Goal: Information Seeking & Learning: Learn about a topic

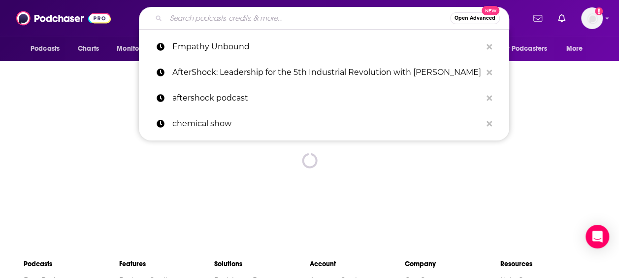
click at [345, 17] on input "Search podcasts, credits, & more..." at bounding box center [308, 18] width 284 height 16
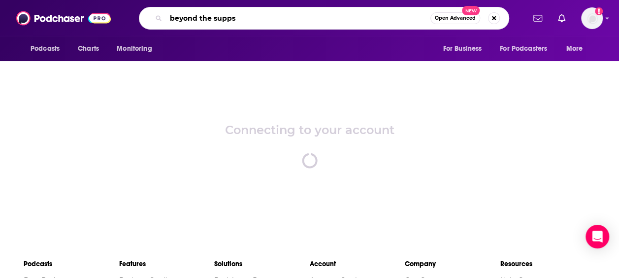
type input "beyond the supps"
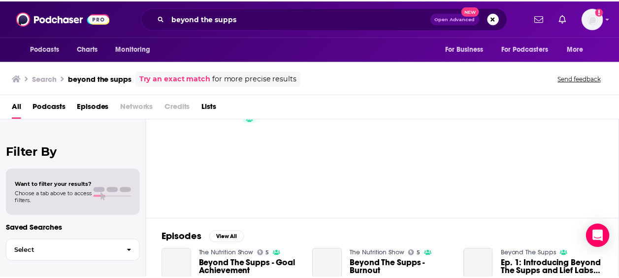
scroll to position [41, 0]
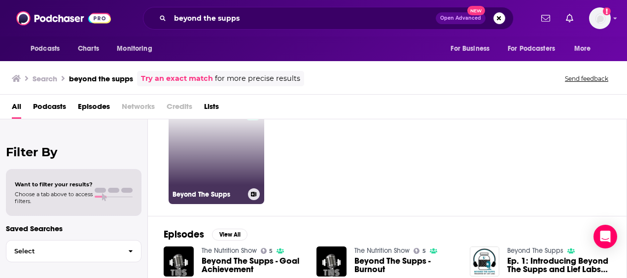
click at [231, 166] on link "Beyond The Supps" at bounding box center [216, 156] width 96 height 96
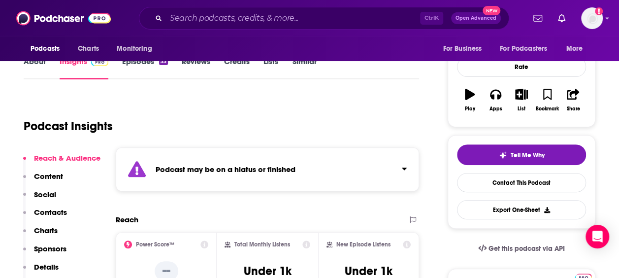
scroll to position [132, 0]
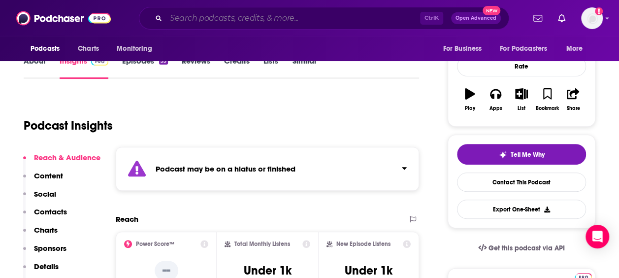
click at [276, 25] on input "Search podcasts, credits, & more..." at bounding box center [293, 18] width 254 height 16
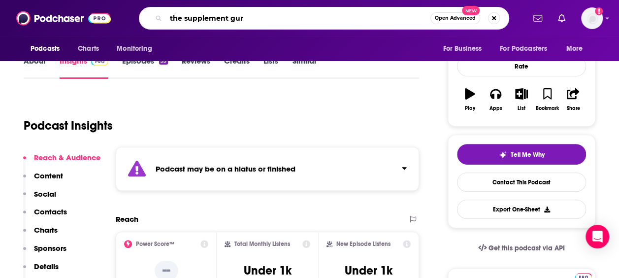
type input "the supplement guru"
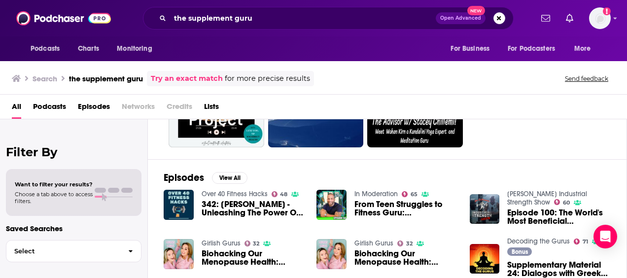
scroll to position [99, 0]
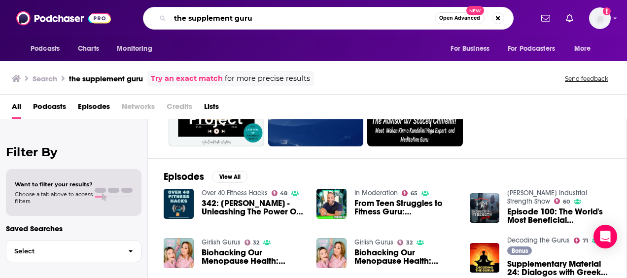
drag, startPoint x: 241, startPoint y: 13, endPoint x: 244, endPoint y: 19, distance: 6.8
click at [240, 14] on input "the supplement guru" at bounding box center [302, 18] width 265 height 16
click at [244, 19] on input "the supplement guru" at bounding box center [302, 18] width 265 height 16
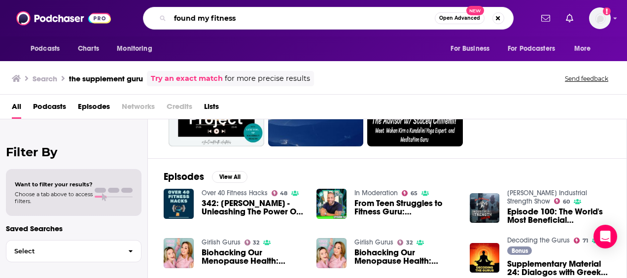
type input "found my fitness"
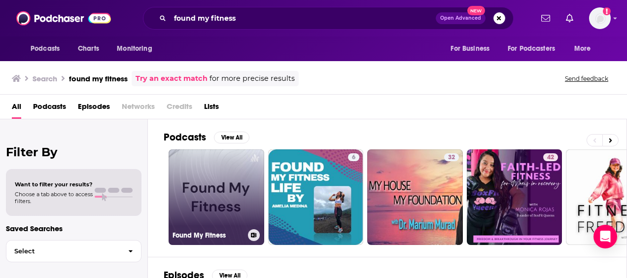
click at [220, 194] on link "Found My Fitness" at bounding box center [216, 197] width 96 height 96
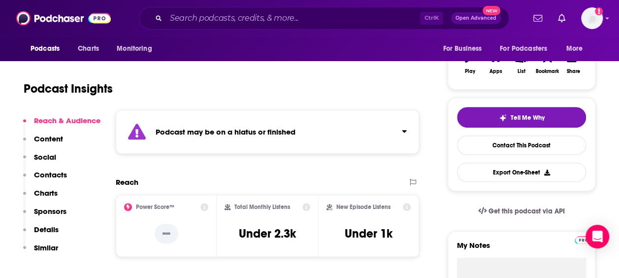
scroll to position [197, 0]
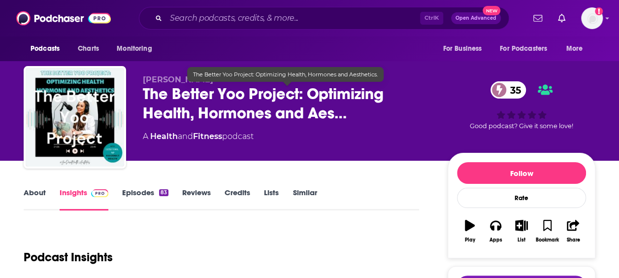
click at [295, 115] on span "The Better Yoo Project: Optimizing Health, Hormones and Aes…" at bounding box center [287, 103] width 289 height 38
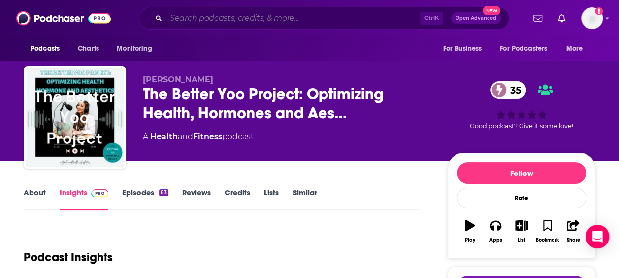
click at [279, 20] on input "Search podcasts, credits, & more..." at bounding box center [293, 18] width 254 height 16
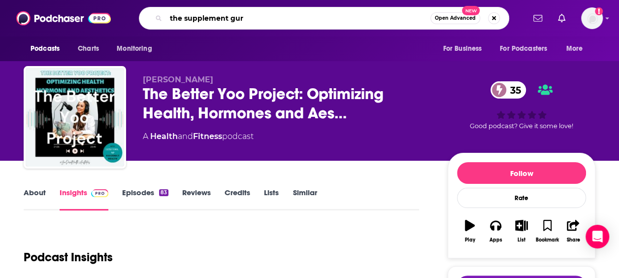
type input "the supplement guru"
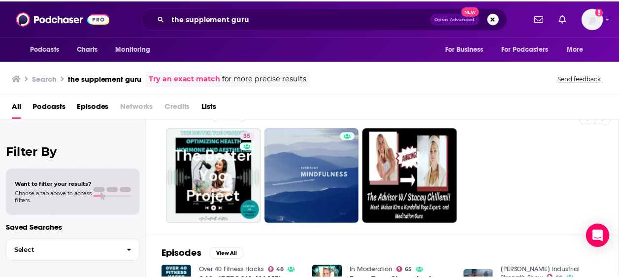
scroll to position [22, 0]
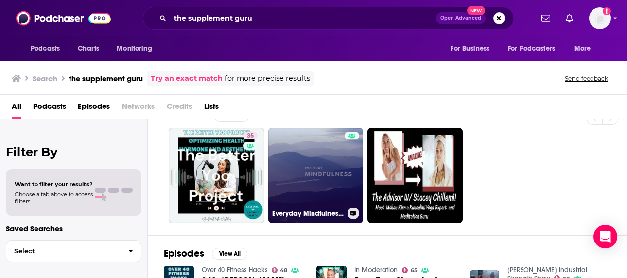
click at [301, 146] on link "Everyday Mindfulness with Annamarie" at bounding box center [316, 176] width 96 height 96
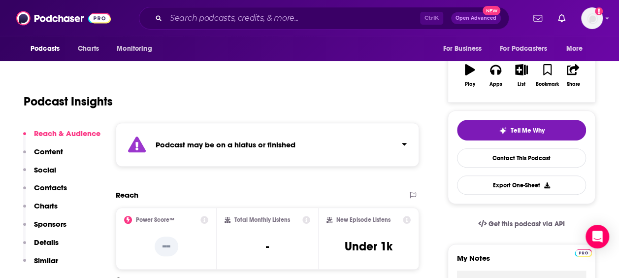
scroll to position [156, 0]
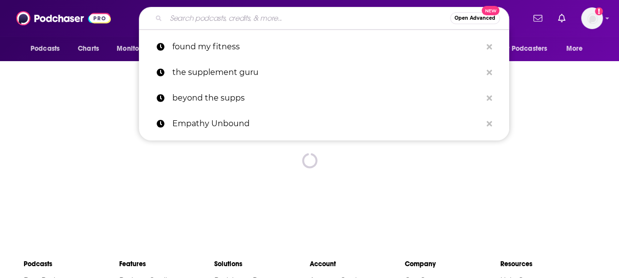
click at [245, 25] on input "Search podcasts, credits, & more..." at bounding box center [308, 18] width 284 height 16
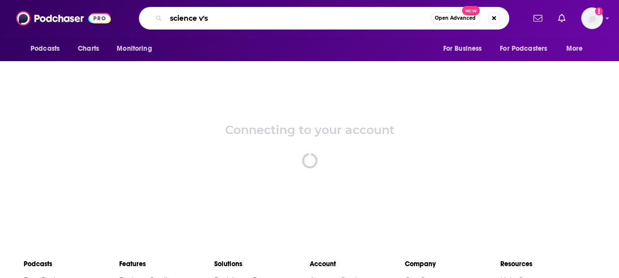
type input "science v's"
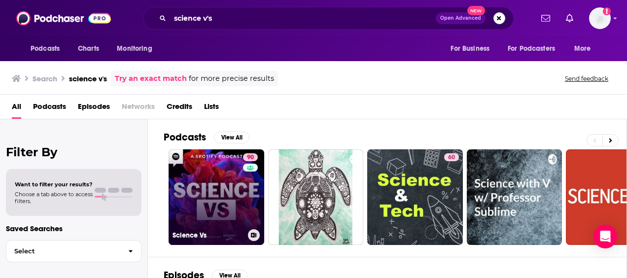
click at [224, 166] on link "90 Science Vs" at bounding box center [216, 197] width 96 height 96
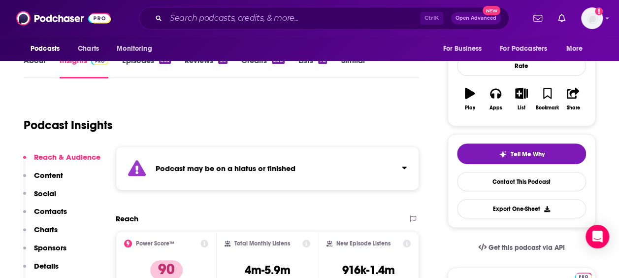
scroll to position [148, 0]
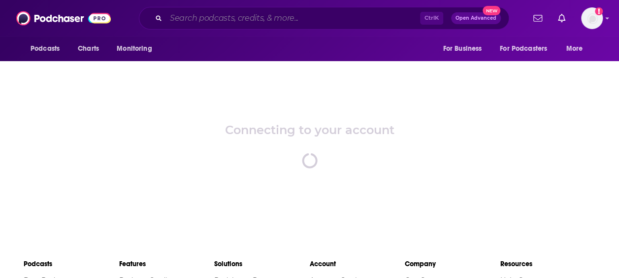
click at [300, 18] on input "Search podcasts, credits, & more..." at bounding box center [293, 18] width 254 height 16
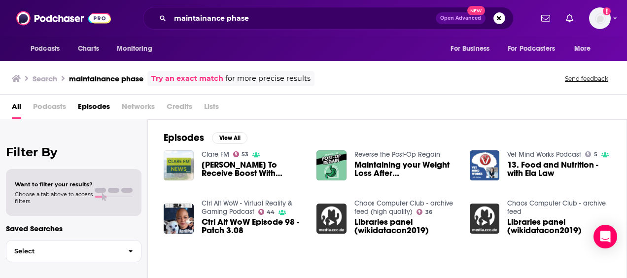
click at [146, 73] on div "Search maintainance phase Try an exact match for more precise results" at bounding box center [163, 78] width 302 height 15
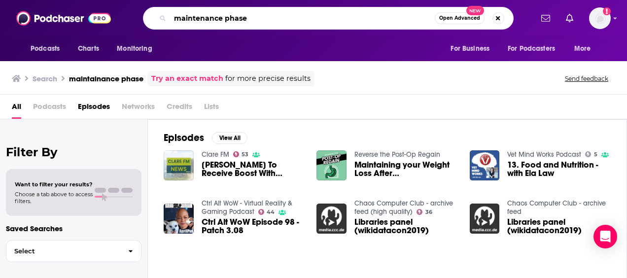
click at [402, 19] on input "maintenance phase" at bounding box center [302, 18] width 265 height 16
type input "maintenance phase"
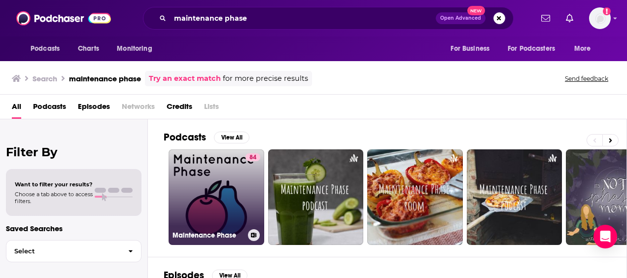
click at [234, 180] on link "84 Maintenance Phase" at bounding box center [216, 197] width 96 height 96
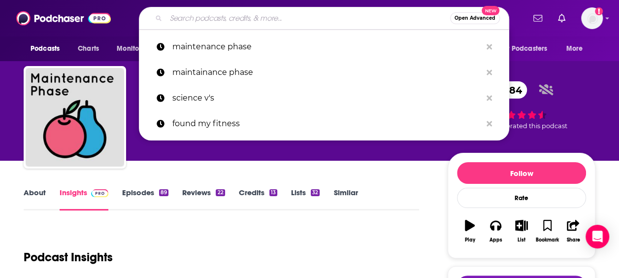
click at [221, 16] on input "Search podcasts, credits, & more..." at bounding box center [308, 18] width 284 height 16
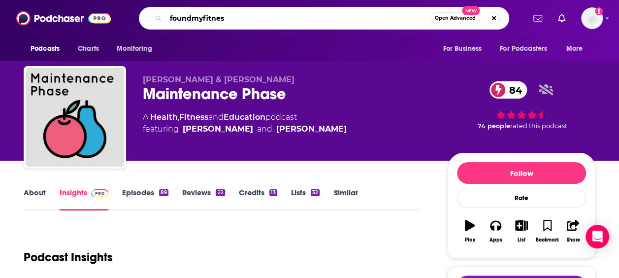
type input "foundmyfitness"
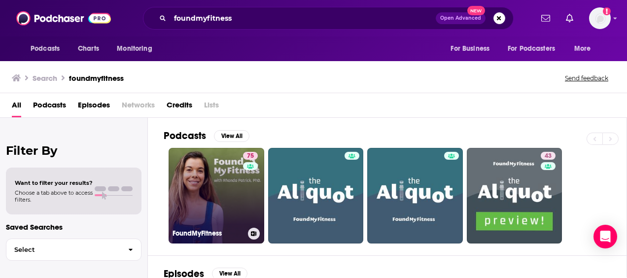
click at [233, 201] on link "75 FoundMyFitness" at bounding box center [216, 196] width 96 height 96
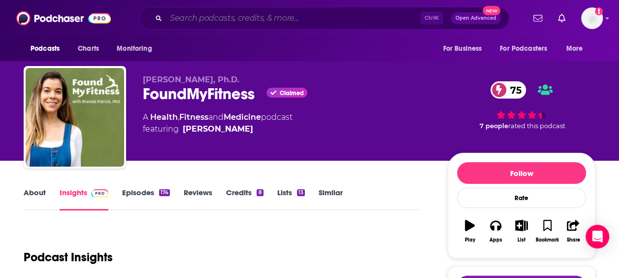
click at [209, 19] on input "Search podcasts, credits, & more..." at bounding box center [293, 18] width 254 height 16
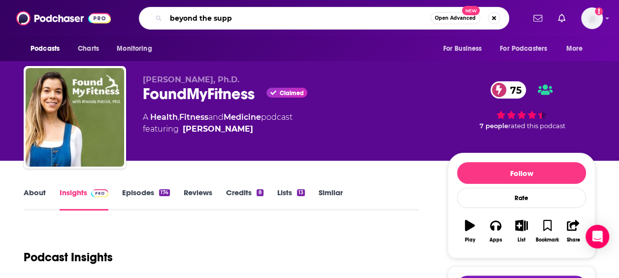
type input "beyond the supps"
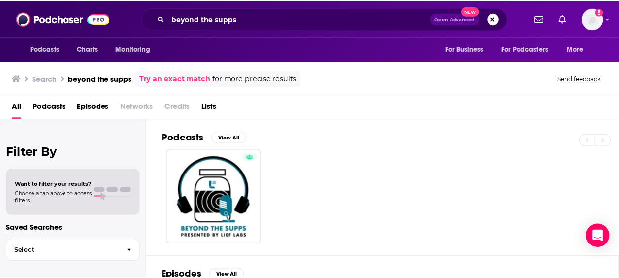
scroll to position [47, 0]
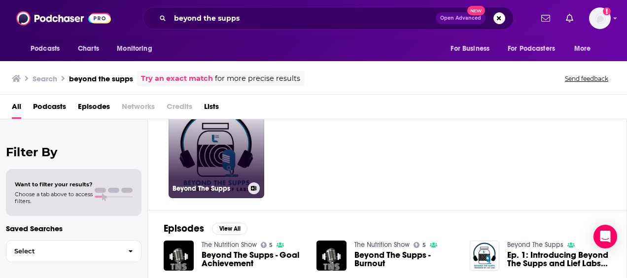
click at [219, 153] on link "Beyond The Supps" at bounding box center [216, 150] width 96 height 96
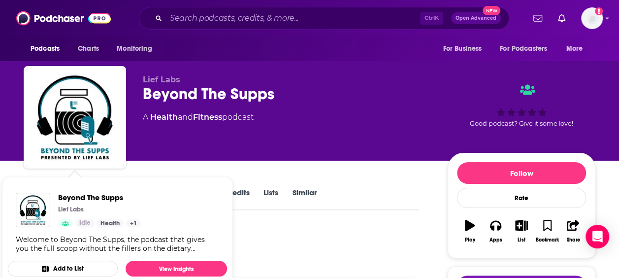
click at [354, 249] on div "Podcast Insights" at bounding box center [218, 251] width 388 height 50
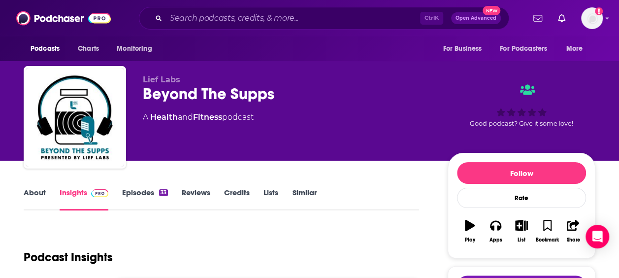
click at [128, 189] on link "Episodes 33" at bounding box center [145, 199] width 46 height 23
